Goal: Feedback & Contribution: Submit feedback/report problem

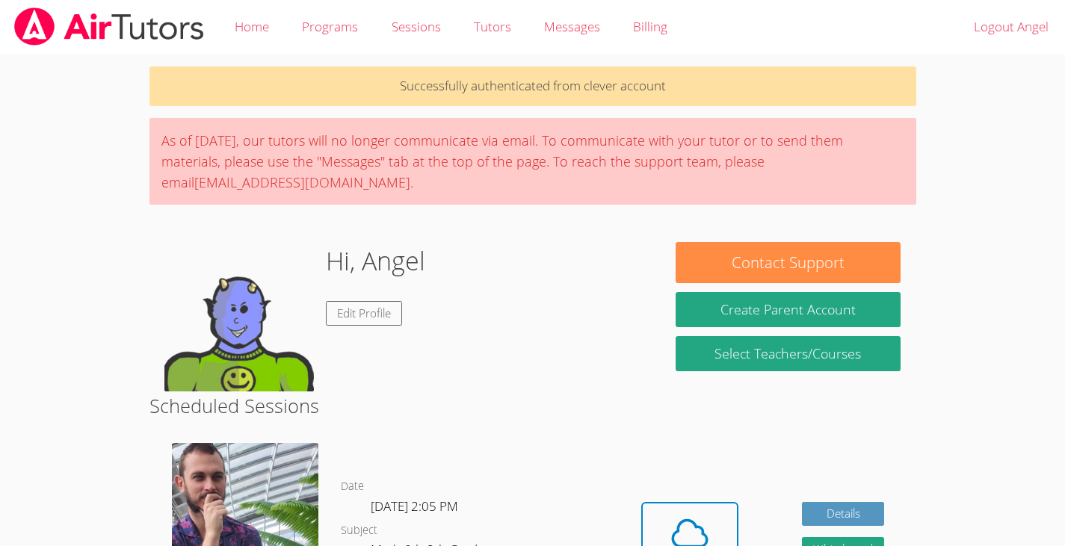
click at [152, 242] on div "Hi, Angel Edit Profile" at bounding box center [404, 316] width 511 height 149
click at [693, 525] on icon at bounding box center [690, 534] width 42 height 42
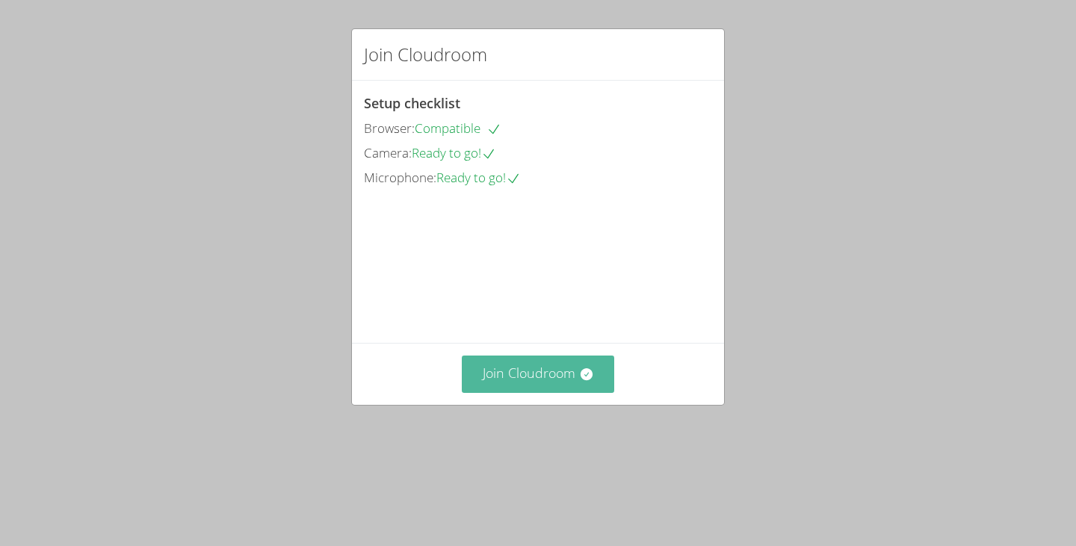
click at [529, 392] on button "Join Cloudroom" at bounding box center [538, 374] width 153 height 37
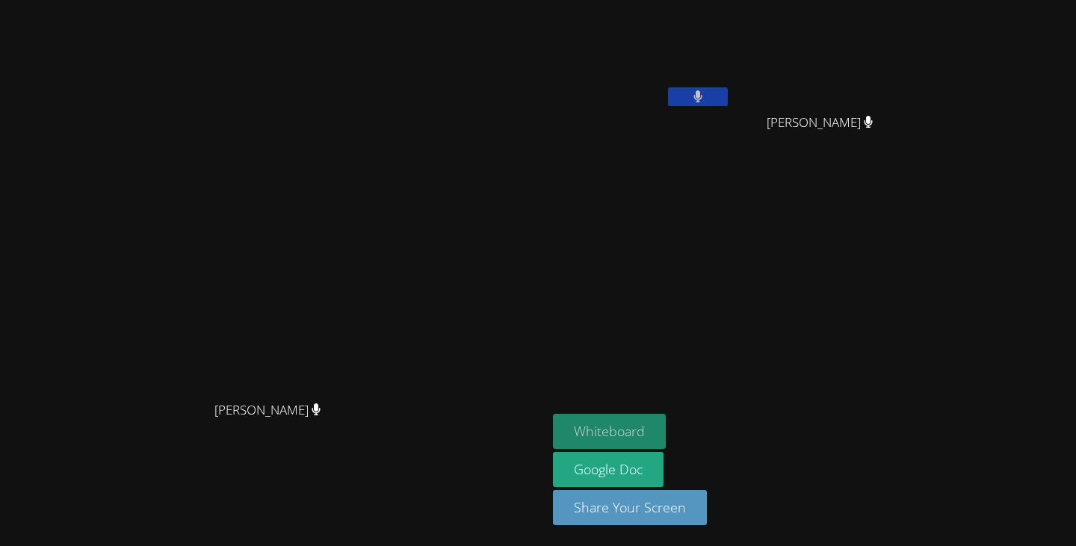
click at [666, 428] on button "Whiteboard" at bounding box center [609, 431] width 113 height 35
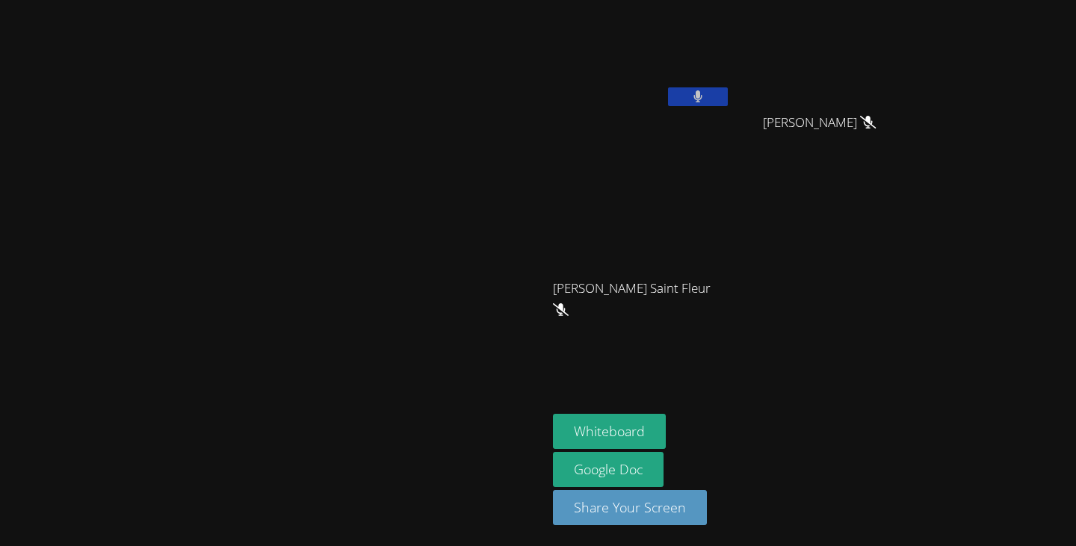
click at [728, 96] on button at bounding box center [698, 96] width 60 height 19
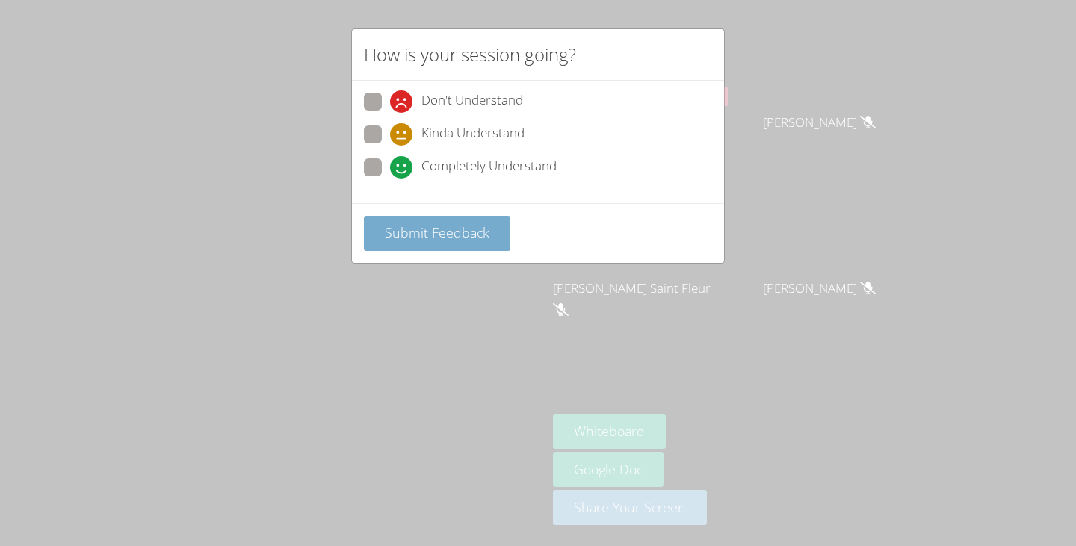
click at [385, 232] on span "Submit Feedback" at bounding box center [437, 232] width 105 height 18
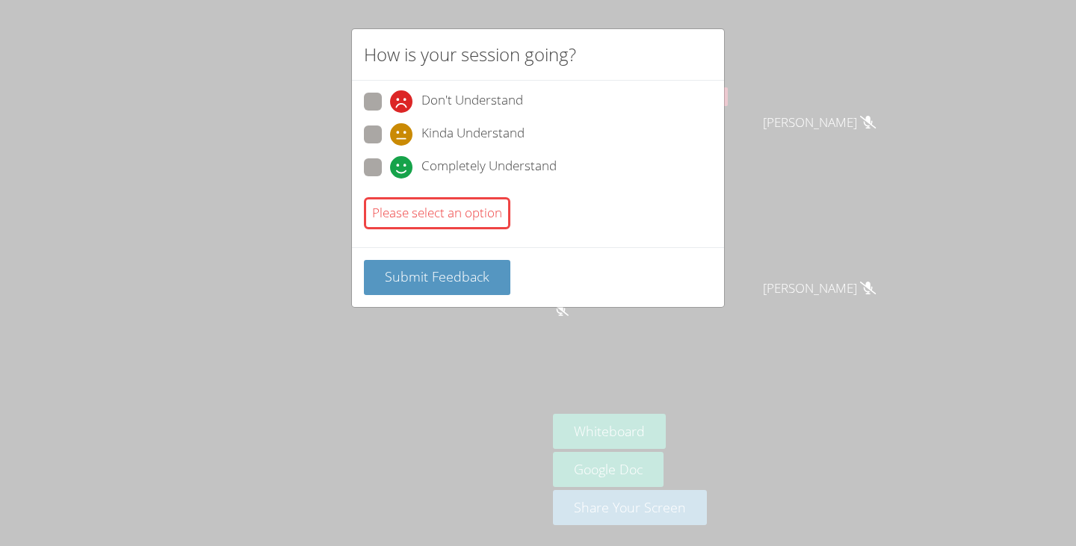
click at [390, 179] on span at bounding box center [390, 179] width 0 height 0
click at [390, 171] on input "Completely Understand" at bounding box center [396, 164] width 13 height 13
radio input "true"
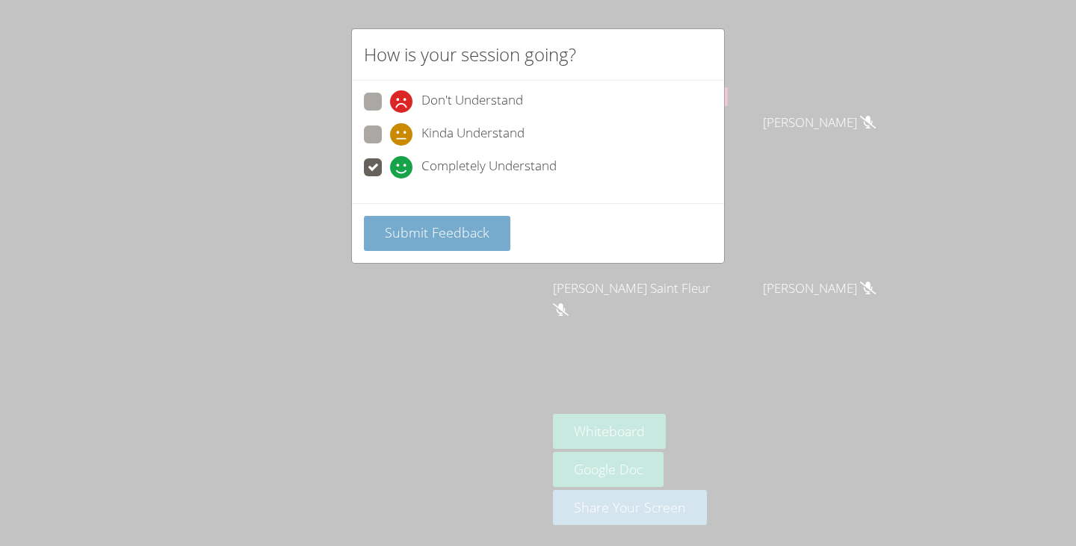
click at [391, 239] on span "Submit Feedback" at bounding box center [437, 232] width 105 height 18
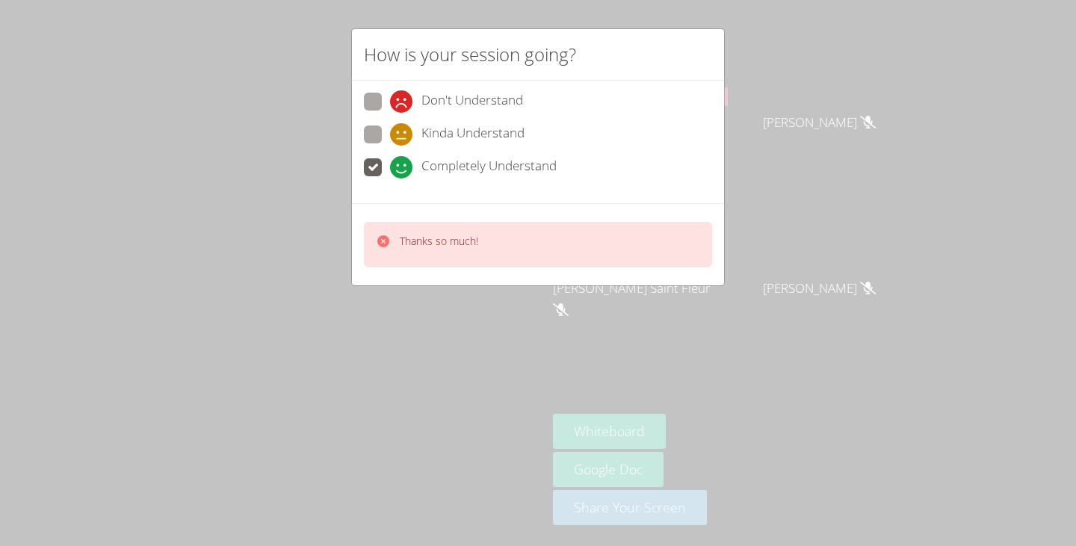
click at [402, 245] on p "Thanks so much!" at bounding box center [439, 241] width 78 height 15
click at [390, 179] on span at bounding box center [390, 179] width 0 height 0
click at [390, 171] on input "Completely Understand" at bounding box center [396, 164] width 13 height 13
click at [390, 146] on span at bounding box center [390, 146] width 0 height 0
click at [390, 138] on input "Kinda Understand" at bounding box center [396, 132] width 13 height 13
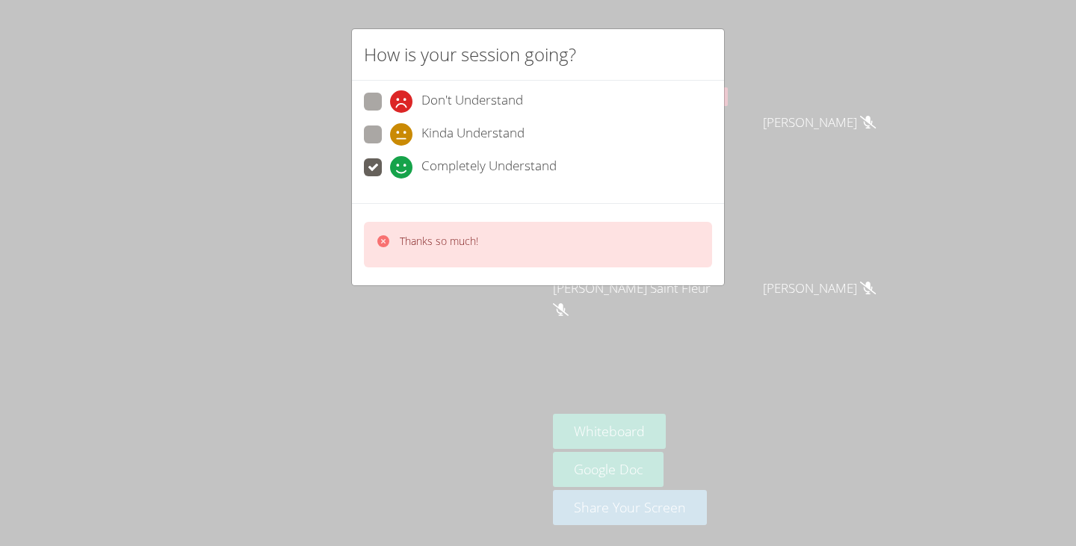
radio input "true"
click at [390, 179] on span at bounding box center [390, 179] width 0 height 0
click at [390, 171] on input "Completely Understand" at bounding box center [396, 164] width 13 height 13
radio input "true"
click at [383, 245] on video at bounding box center [273, 243] width 224 height 301
